Goal: Task Accomplishment & Management: Use online tool/utility

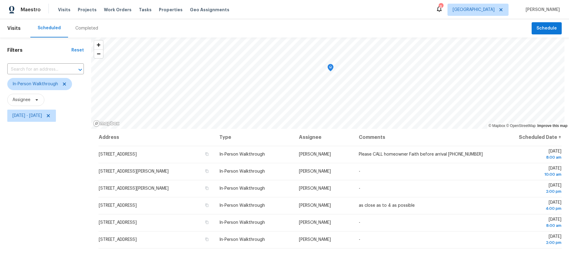
scroll to position [30, 0]
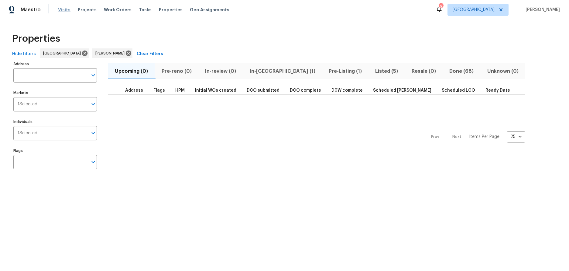
click at [62, 10] on span "Visits" at bounding box center [64, 10] width 12 height 6
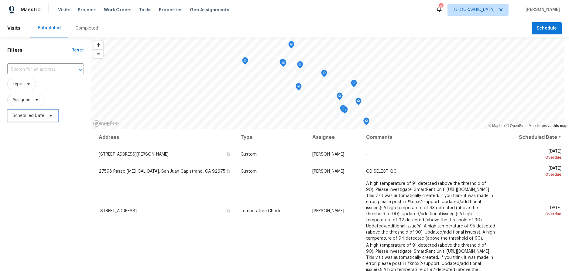
click at [36, 115] on span "Scheduled Date" at bounding box center [28, 115] width 32 height 6
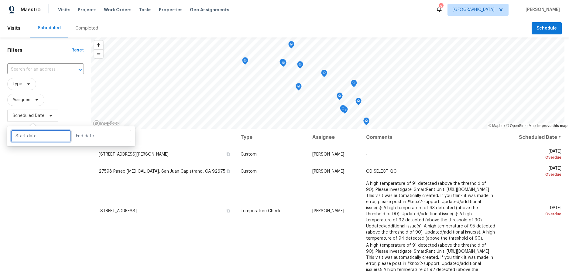
select select "7"
select select "2025"
select select "8"
select select "2025"
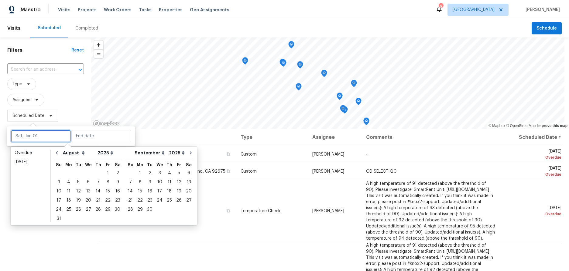
click at [38, 133] on input "text" at bounding box center [41, 136] width 60 height 12
click at [94, 209] on div "28" at bounding box center [98, 209] width 10 height 9
type input "[DATE]"
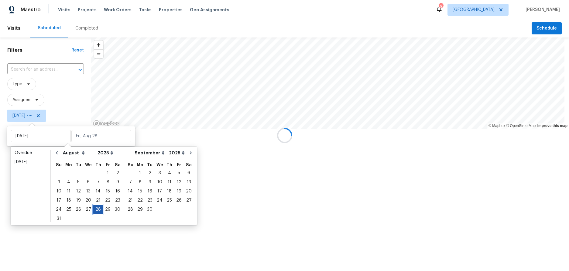
click at [94, 209] on div "28" at bounding box center [98, 209] width 10 height 9
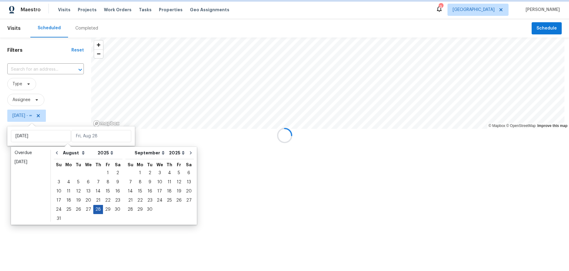
type input "Thu, Aug 28"
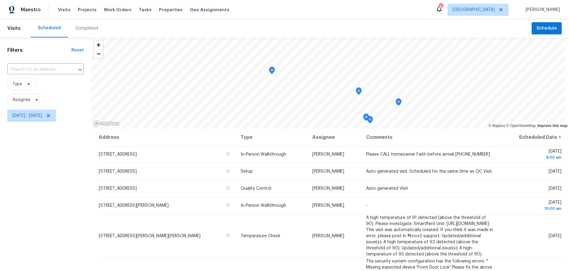
click at [40, 213] on div "Filters Reset ​ Type Assignee Thu, Aug 28 - Thu, Aug 28" at bounding box center [45, 191] width 91 height 308
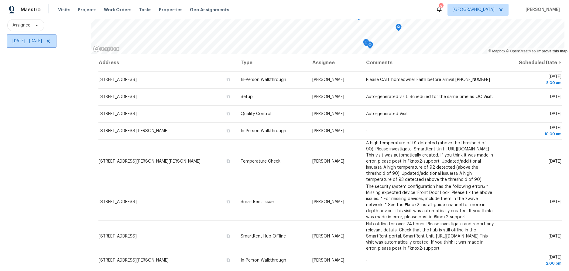
click at [42, 38] on span "Thu, Aug 28 - Thu, Aug 28" at bounding box center [26, 41] width 29 height 6
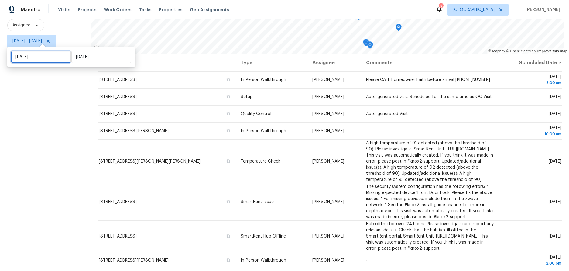
click at [50, 58] on input "Thu, Aug 28" at bounding box center [41, 57] width 60 height 12
select select "7"
select select "2025"
select select "8"
select select "2025"
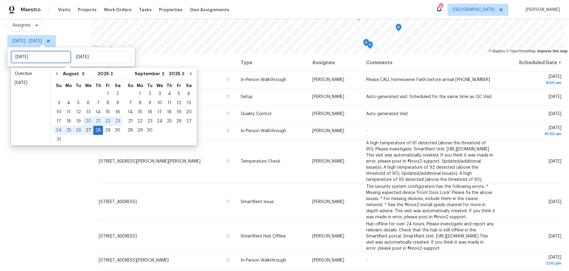
type input "Wed, Aug 27"
type input "Fri, Aug 22"
type input "Thu, Aug 28"
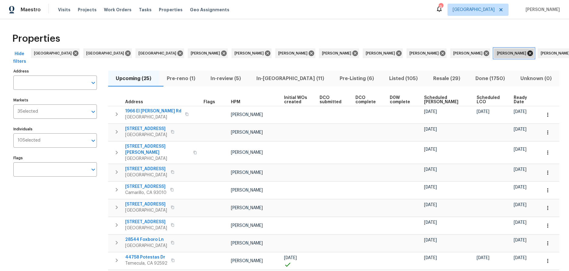
click at [528, 52] on icon at bounding box center [530, 52] width 5 height 5
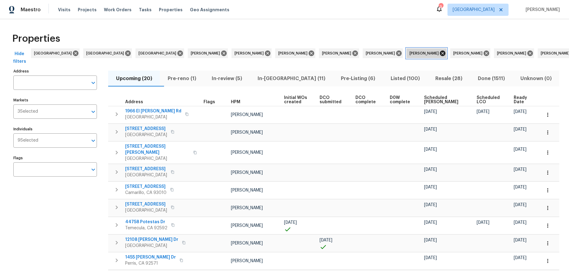
click at [440, 55] on icon at bounding box center [442, 52] width 5 height 5
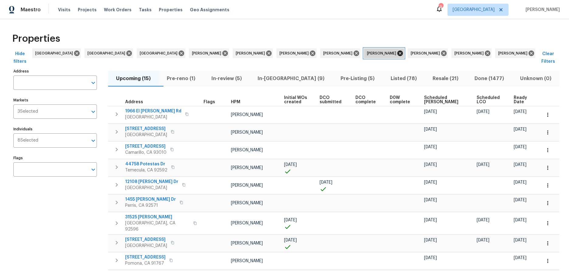
click at [397, 54] on icon at bounding box center [400, 53] width 7 height 7
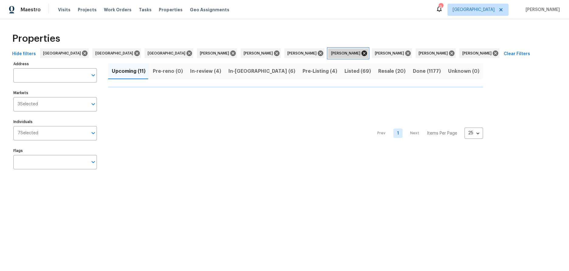
click at [361, 53] on icon at bounding box center [364, 53] width 7 height 7
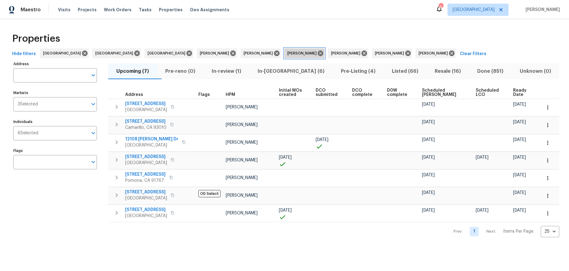
drag, startPoint x: 260, startPoint y: 52, endPoint x: 261, endPoint y: 65, distance: 12.8
click at [261, 65] on div "Properties Hide filters Los Angeles San Diego Riverside Benjamin Reyes Daniel F…" at bounding box center [284, 132] width 569 height 227
click at [71, 219] on div "Address Address Markets 3 Selected Markets Individuals 6 Selected Individuals F…" at bounding box center [58, 148] width 91 height 177
click at [442, 91] on span "Scheduled COE" at bounding box center [443, 92] width 43 height 9
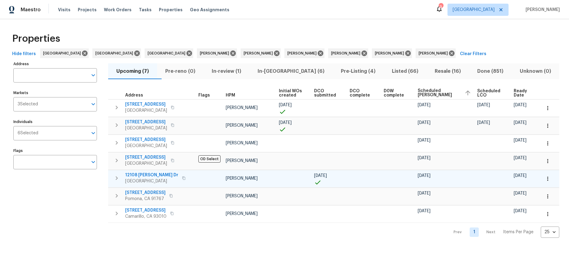
click at [182, 179] on icon "button" at bounding box center [183, 177] width 3 height 3
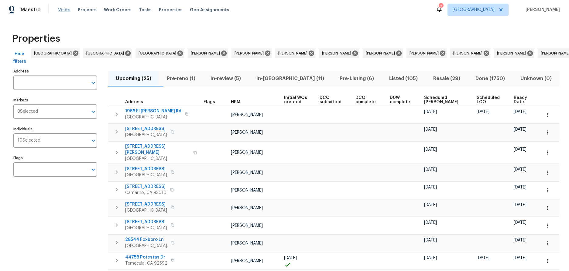
click at [61, 9] on span "Visits" at bounding box center [64, 10] width 12 height 6
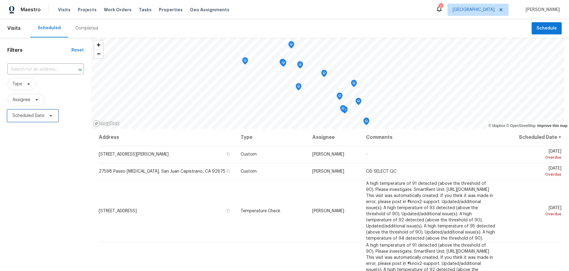
click at [37, 116] on span "Scheduled Date" at bounding box center [28, 115] width 32 height 6
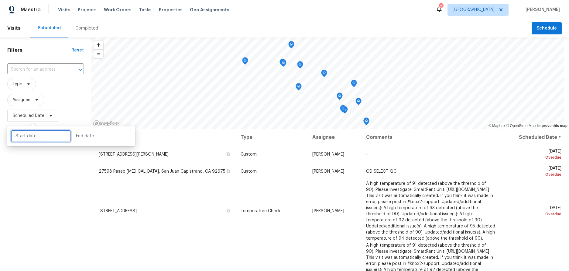
select select "7"
select select "2025"
select select "8"
select select "2025"
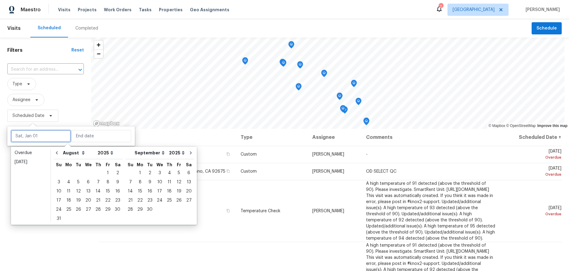
click at [36, 135] on input "text" at bounding box center [41, 136] width 60 height 12
click at [96, 207] on div "28" at bounding box center [98, 209] width 10 height 9
type input "Thu, Aug 28"
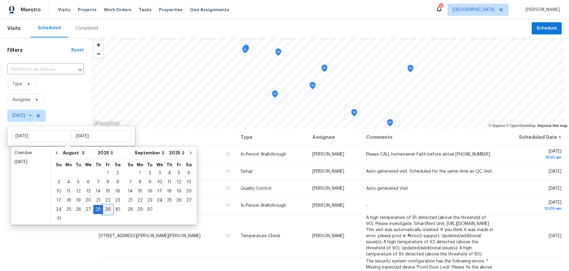
click at [106, 207] on div "29" at bounding box center [108, 209] width 10 height 9
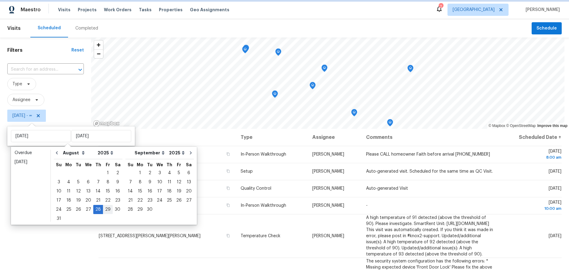
type input "Fri, Aug 29"
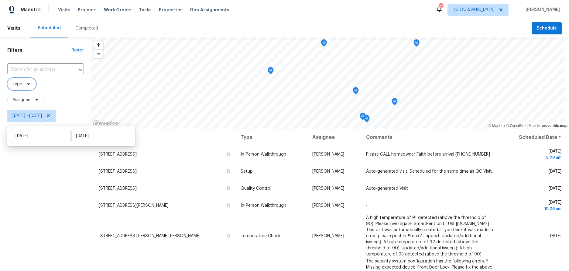
click at [19, 79] on span "Type" at bounding box center [21, 84] width 29 height 12
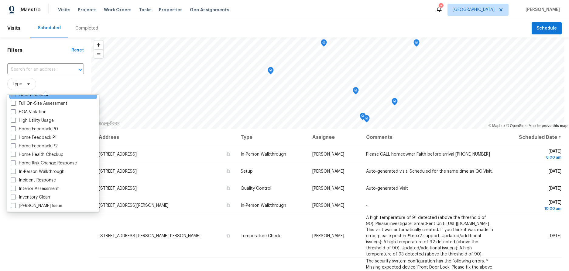
scroll to position [182, 0]
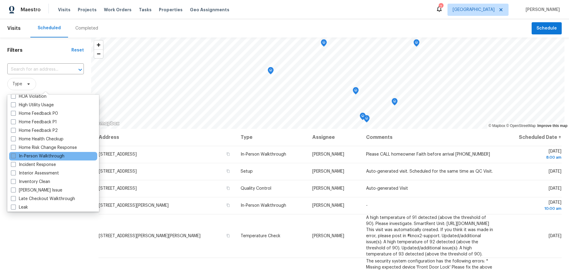
click at [12, 157] on span at bounding box center [13, 155] width 5 height 5
click at [12, 157] on input "In-Person Walkthrough" at bounding box center [13, 155] width 4 height 4
checkbox input "true"
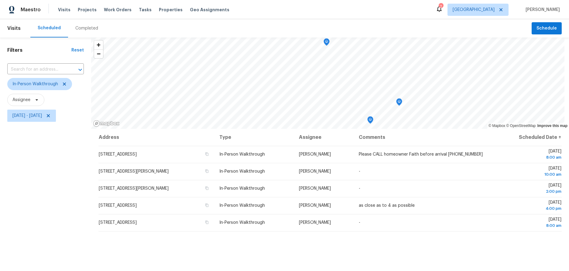
click at [21, 233] on div "Filters Reset ​ In-Person Walkthrough Assignee Thu, Aug 28 - Fri, Aug 29" at bounding box center [45, 191] width 91 height 308
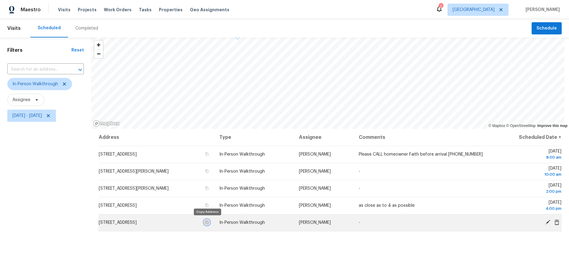
click at [208, 221] on icon "button" at bounding box center [207, 222] width 4 height 4
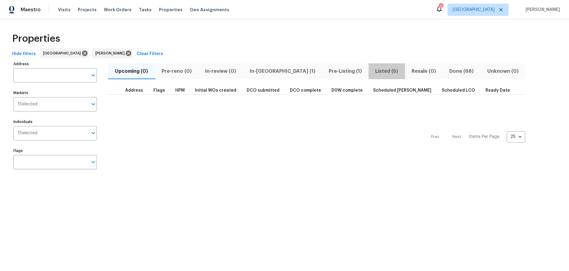
click at [372, 72] on span "Listed (5)" at bounding box center [386, 71] width 29 height 9
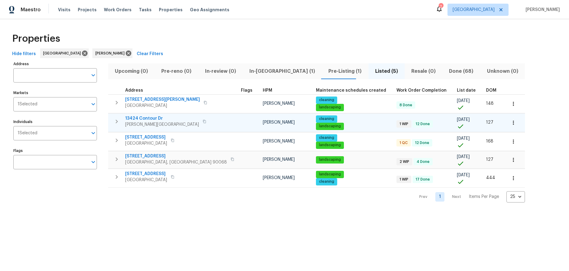
click at [156, 119] on span "13424 Contour Dr" at bounding box center [162, 118] width 74 height 6
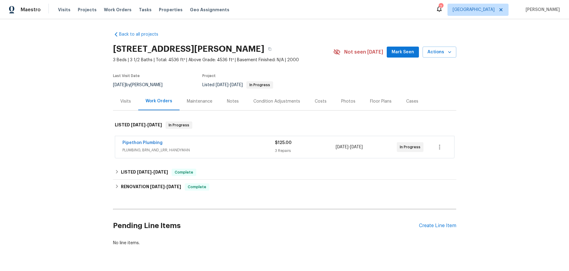
click at [192, 145] on div "Pipethon Plumbing" at bounding box center [199, 143] width 153 height 7
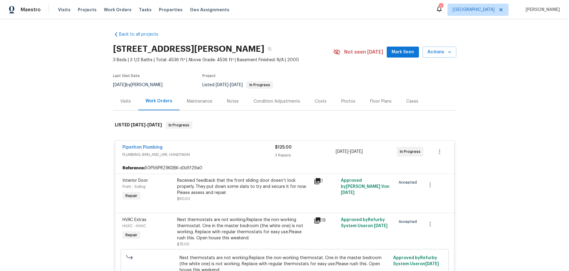
click at [228, 100] on div "Notes" at bounding box center [233, 101] width 12 height 6
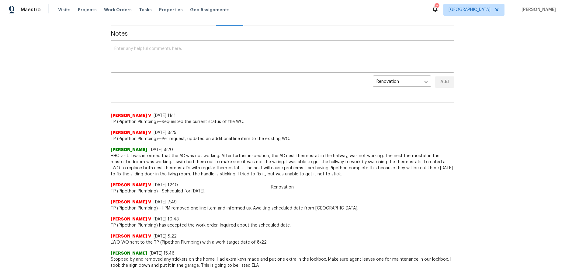
scroll to position [91, 0]
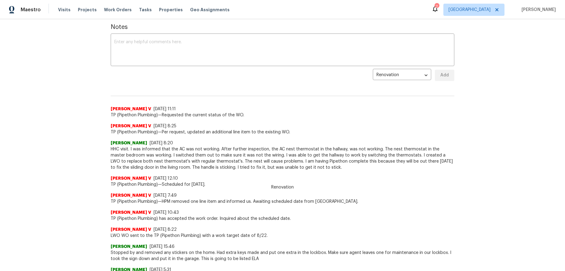
click at [37, 123] on div "Back to all projects [STREET_ADDRESS][PERSON_NAME] 3 Beds | 3 1/2 Baths | Total…" at bounding box center [282, 144] width 565 height 251
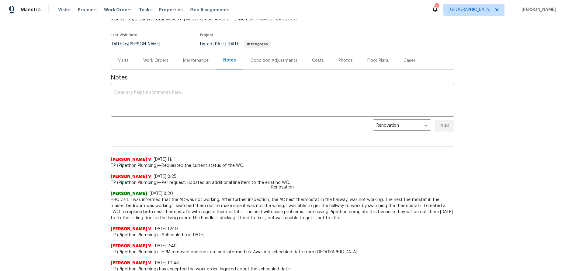
scroll to position [0, 0]
